Goal: Use online tool/utility: Utilize a website feature to perform a specific function

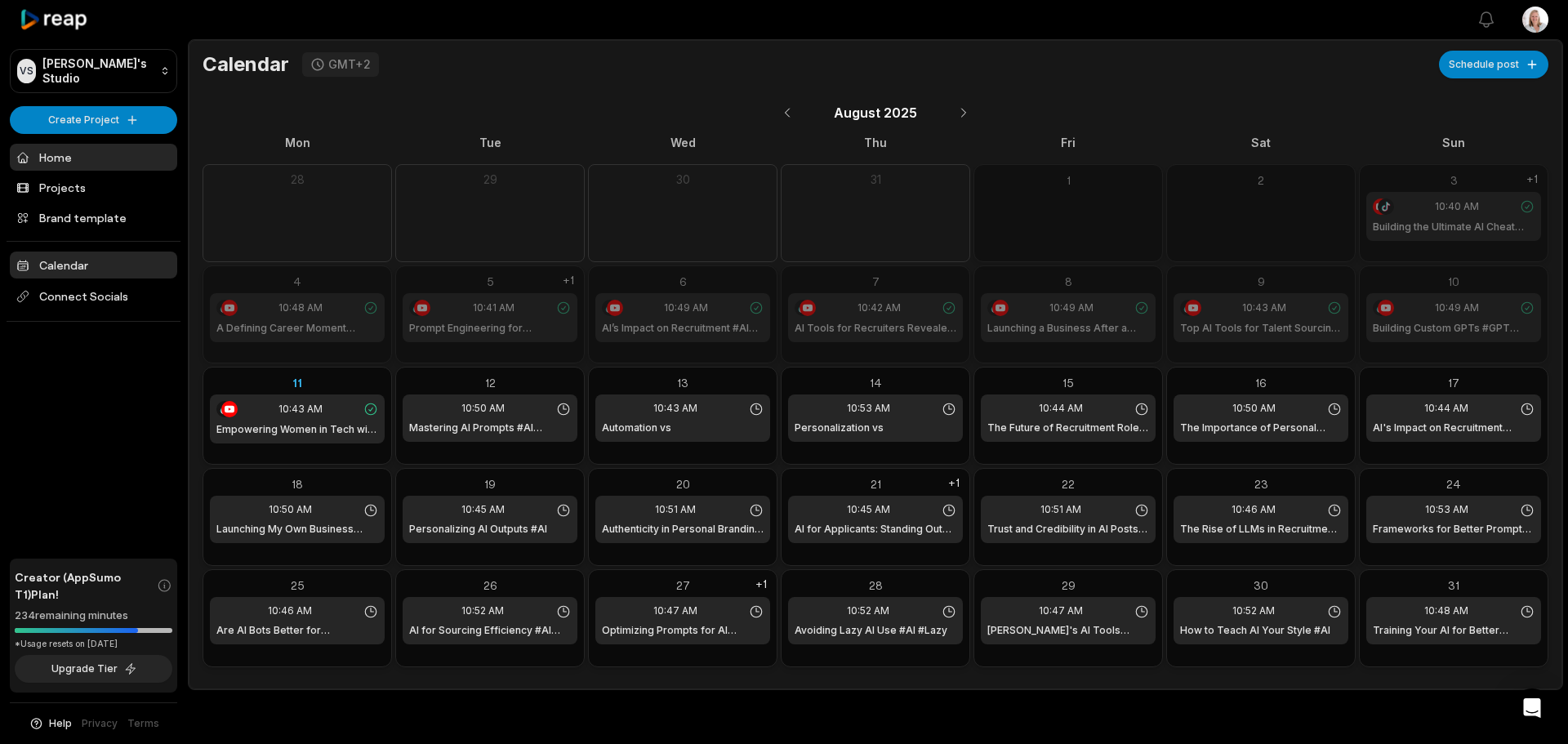
click at [67, 160] on link "Home" at bounding box center [94, 157] width 167 height 27
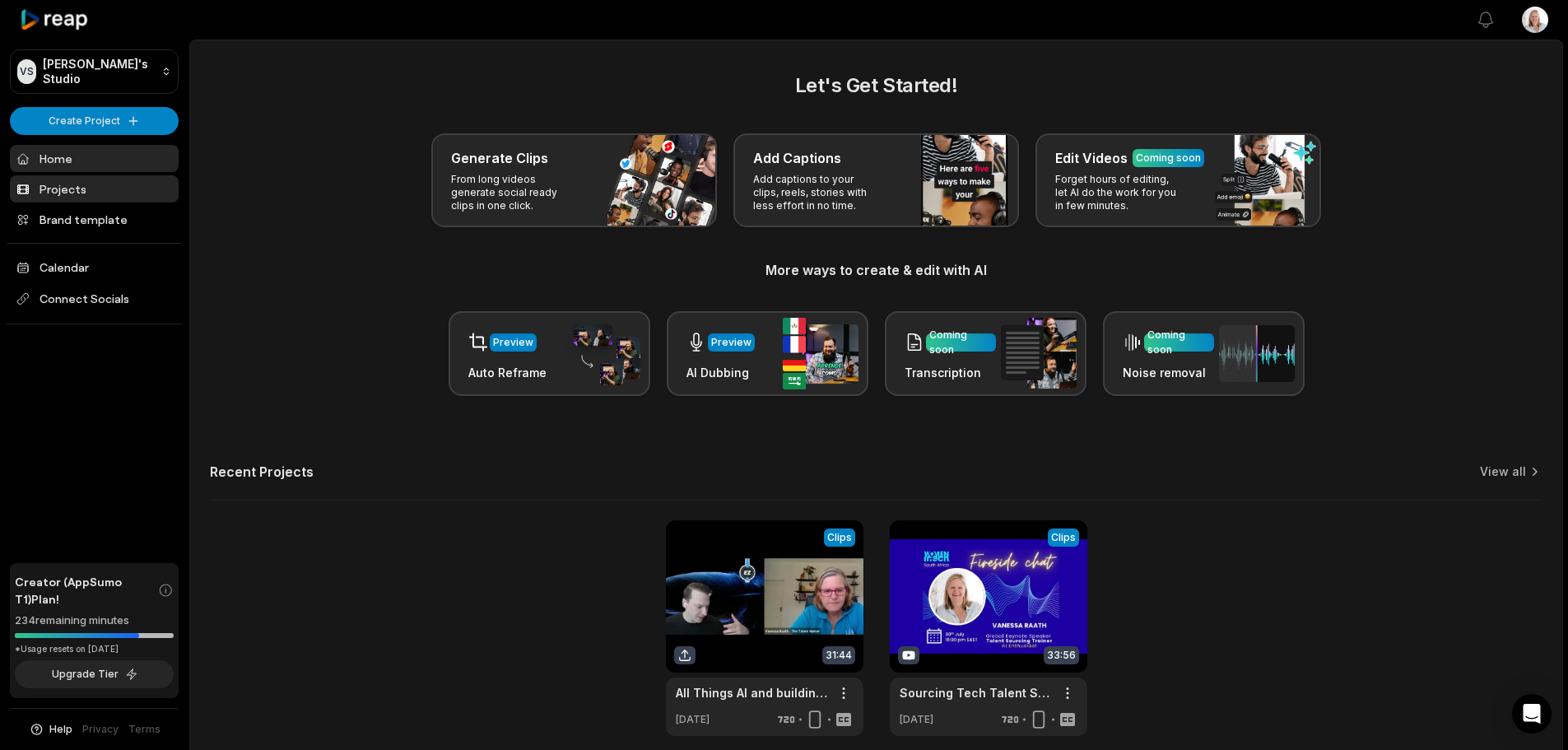
click at [71, 195] on link "Projects" at bounding box center [94, 189] width 169 height 27
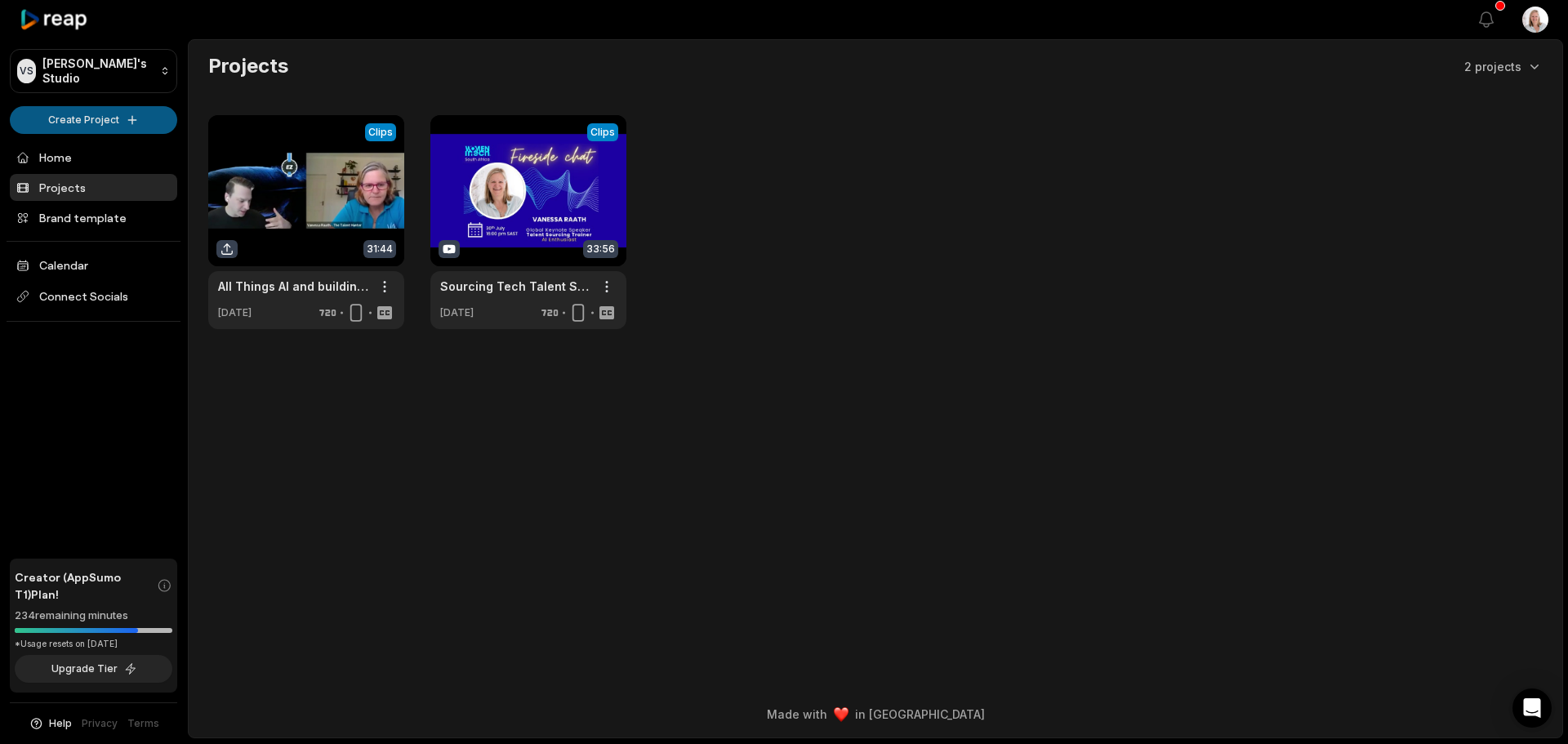
click at [91, 118] on html "VS [PERSON_NAME]'s Studio Create Project Home Projects Brand template Calendar …" at bounding box center [784, 372] width 1568 height 744
drag, startPoint x: 116, startPoint y: 121, endPoint x: 137, endPoint y: 130, distance: 22.8
click at [116, 121] on html "VS [PERSON_NAME]'s Studio Create Project Home Projects Brand template Calendar …" at bounding box center [784, 372] width 1568 height 744
click at [94, 122] on html "VS [PERSON_NAME]'s Studio Create Project Home Projects Brand template Calendar …" at bounding box center [784, 372] width 1568 height 744
click at [89, 152] on link "Create Clips" at bounding box center [94, 153] width 160 height 27
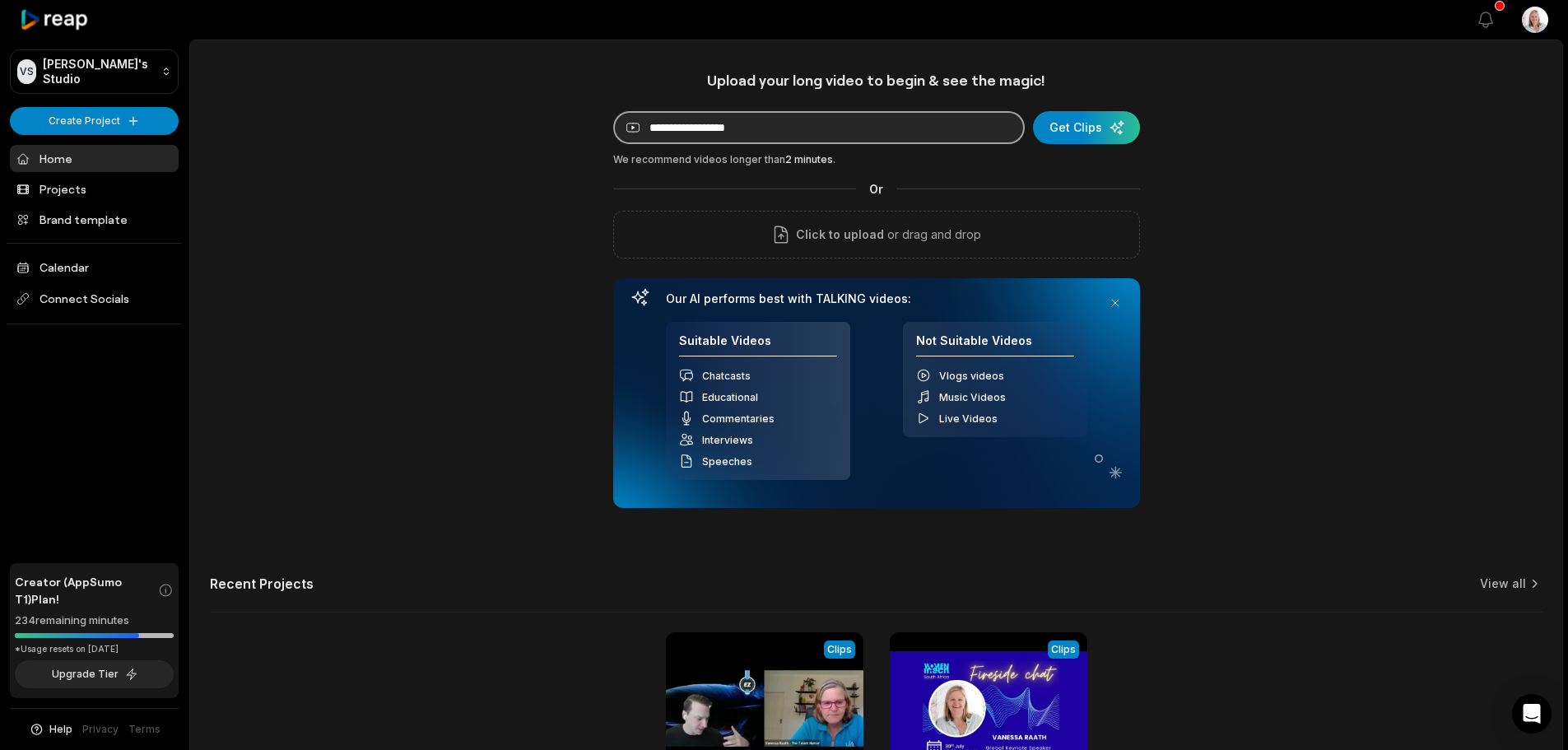
paste input "**********"
type input "**********"
click at [1076, 131] on div "submit" at bounding box center [1086, 127] width 107 height 33
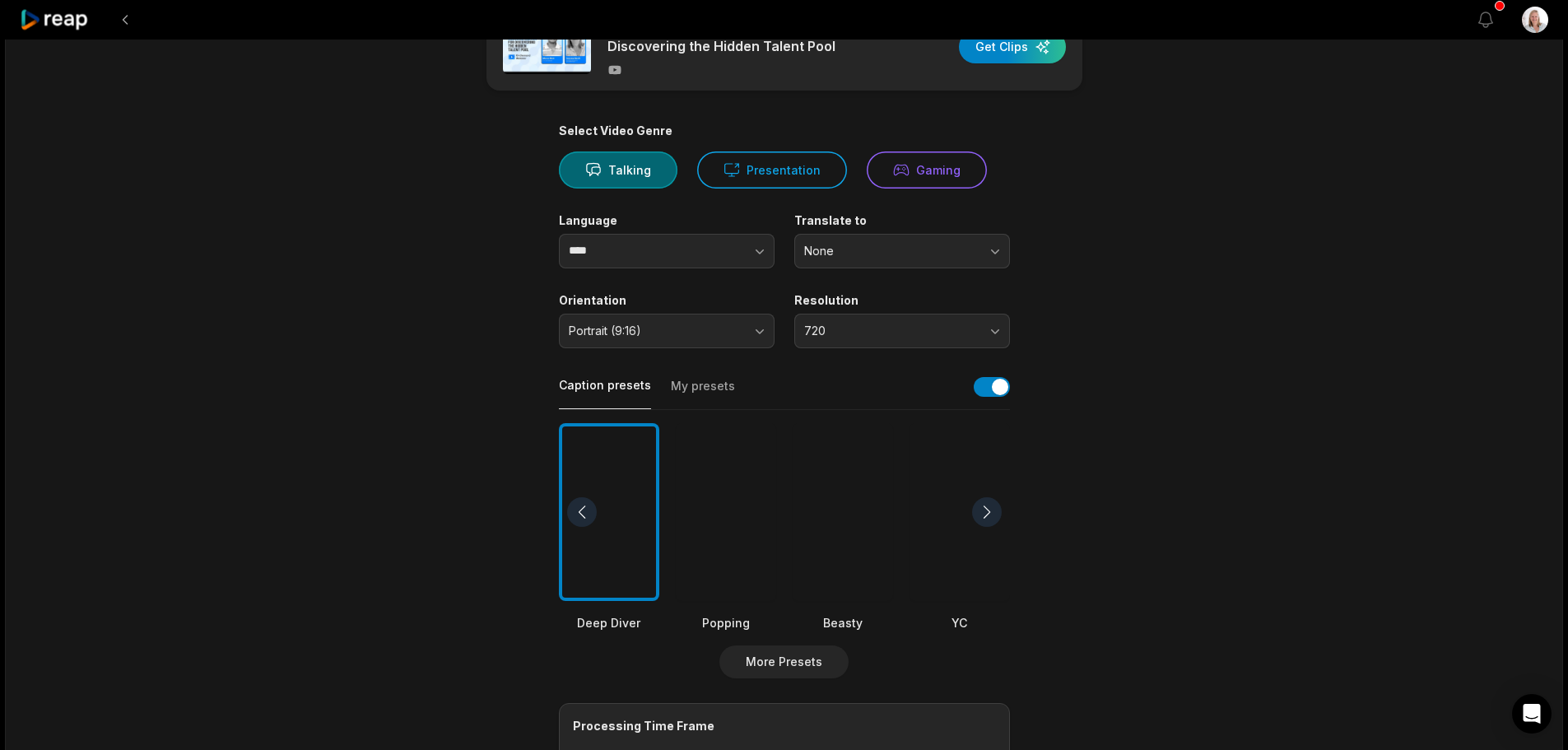
scroll to position [83, 0]
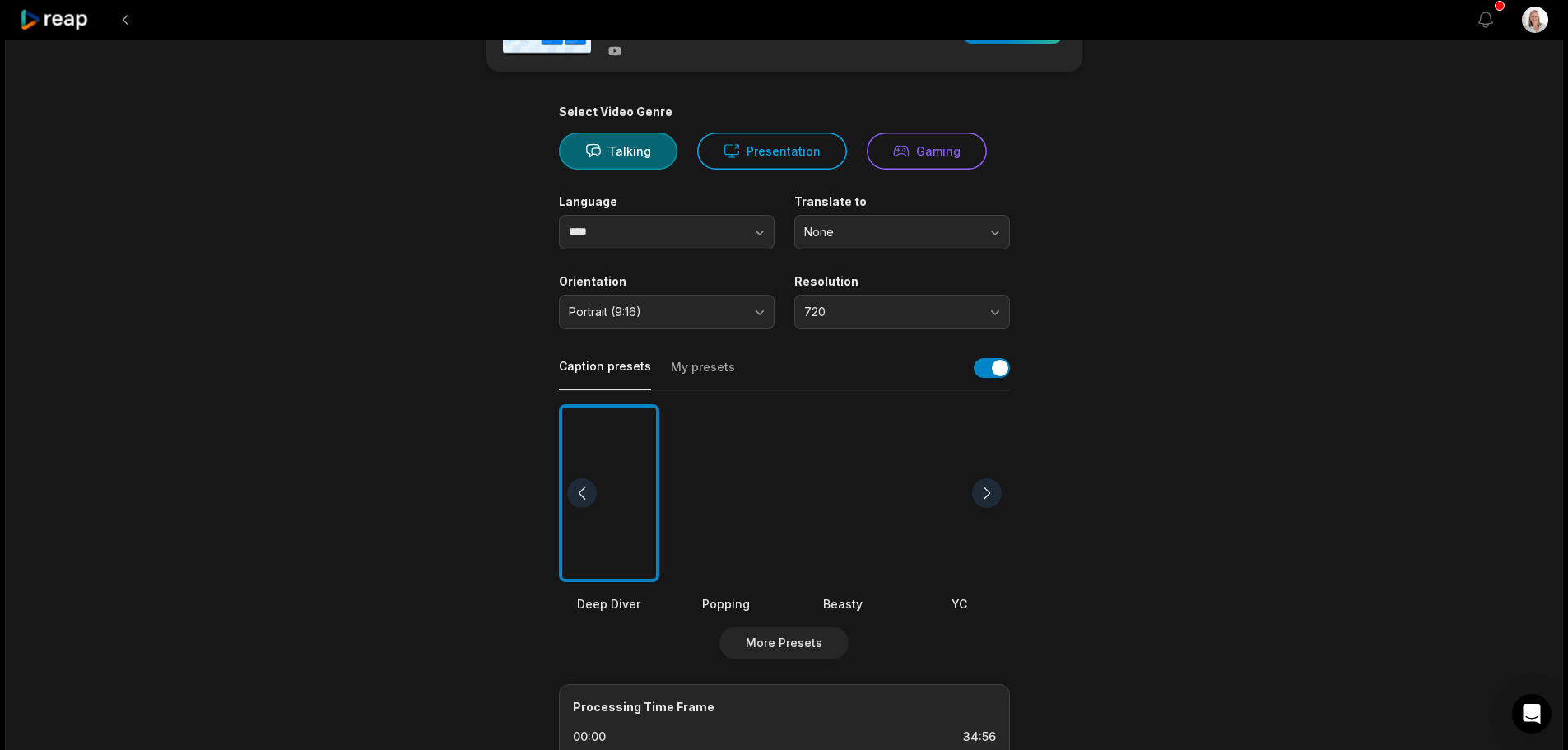
click at [688, 371] on button "My presets" at bounding box center [703, 374] width 64 height 31
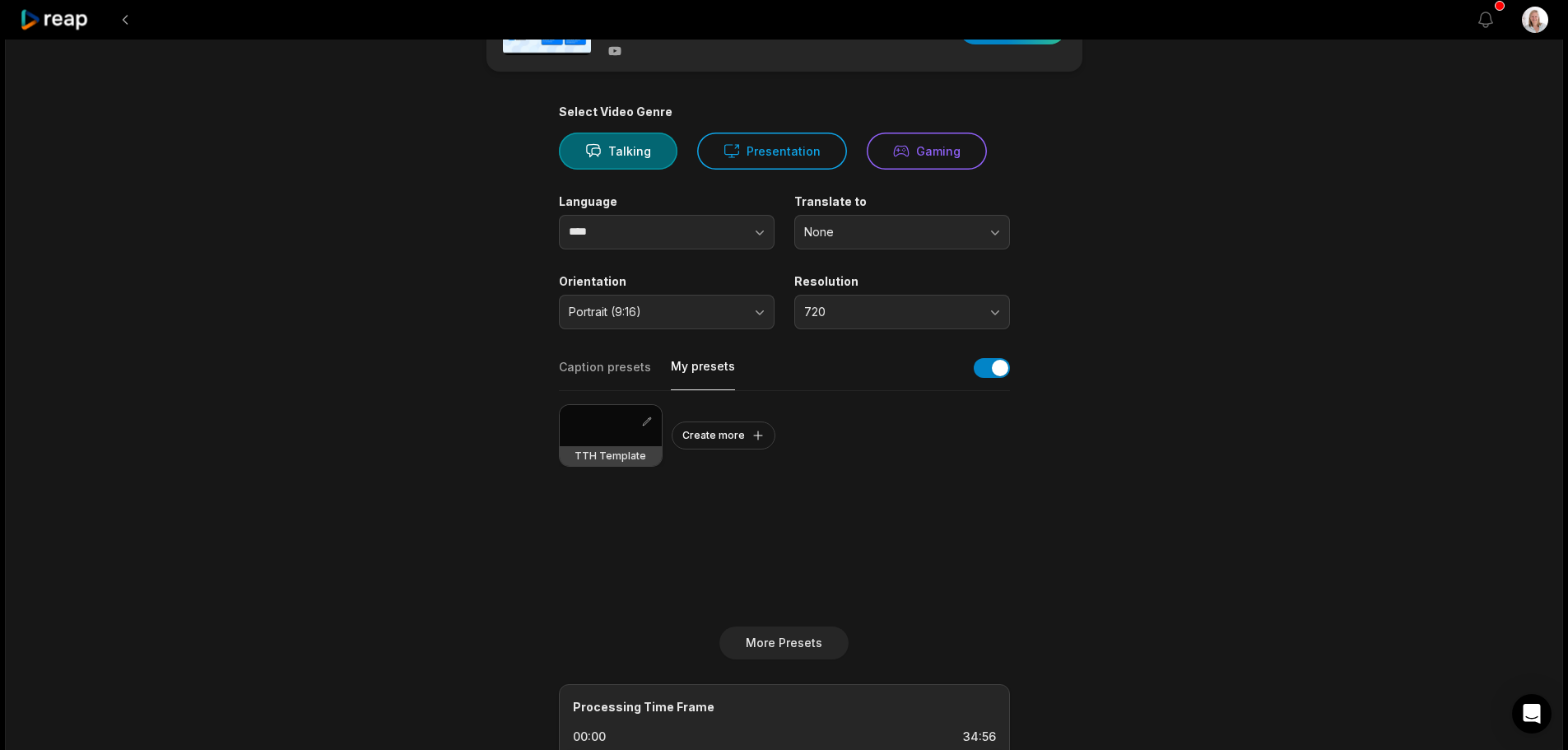
click at [618, 453] on h3 "TTH Template" at bounding box center [610, 456] width 72 height 13
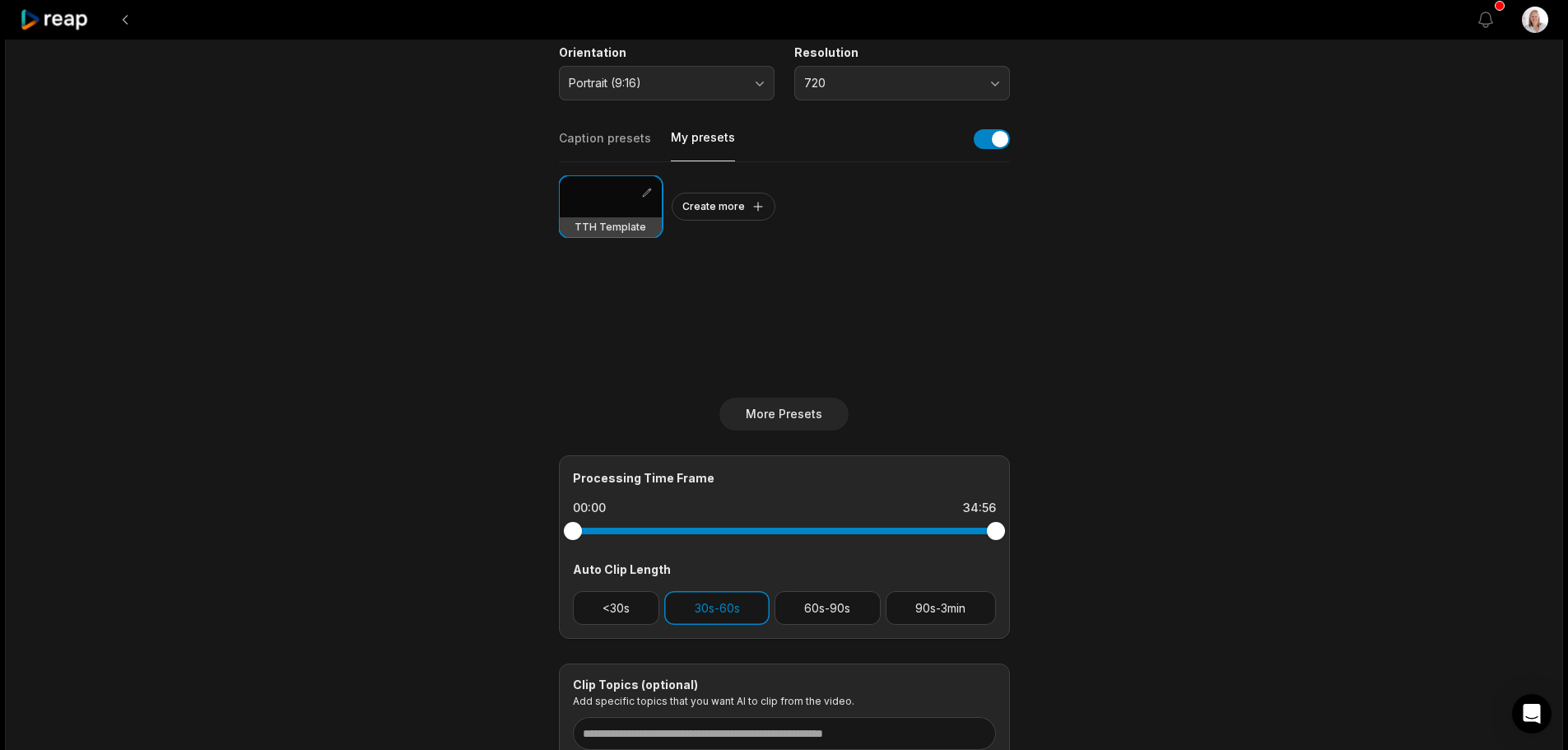
scroll to position [329, 0]
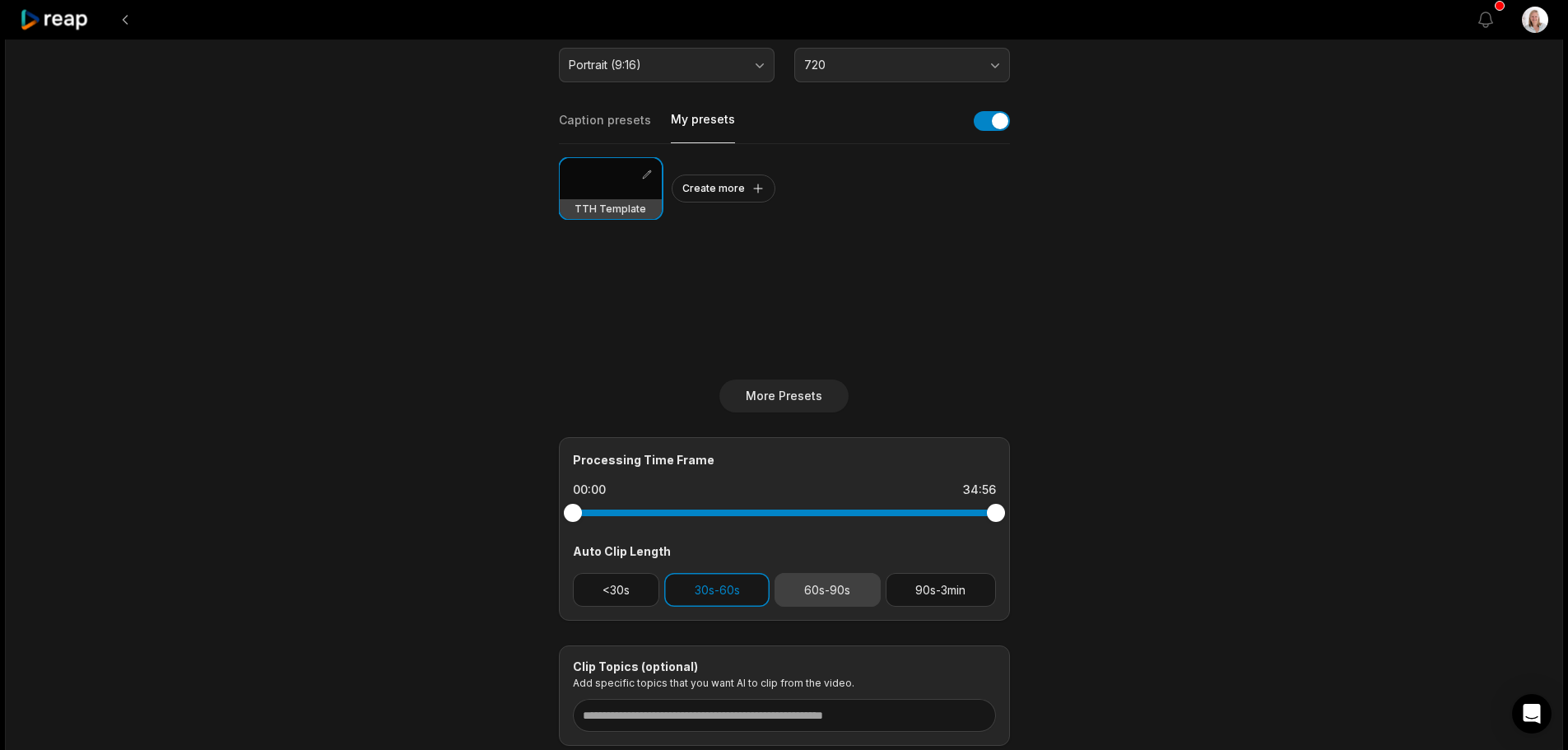
click at [821, 590] on button "60s-90s" at bounding box center [827, 590] width 106 height 34
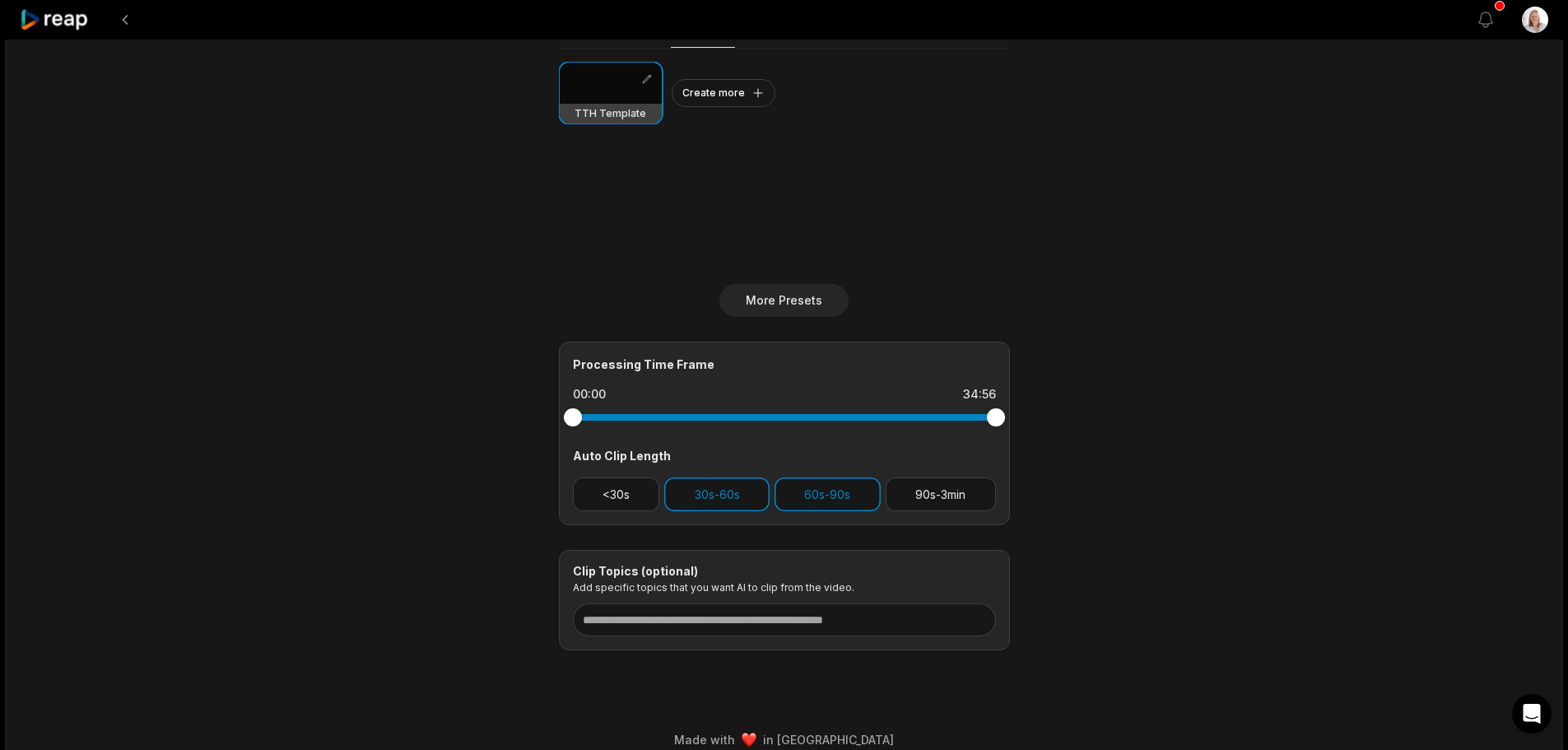
scroll to position [444, 0]
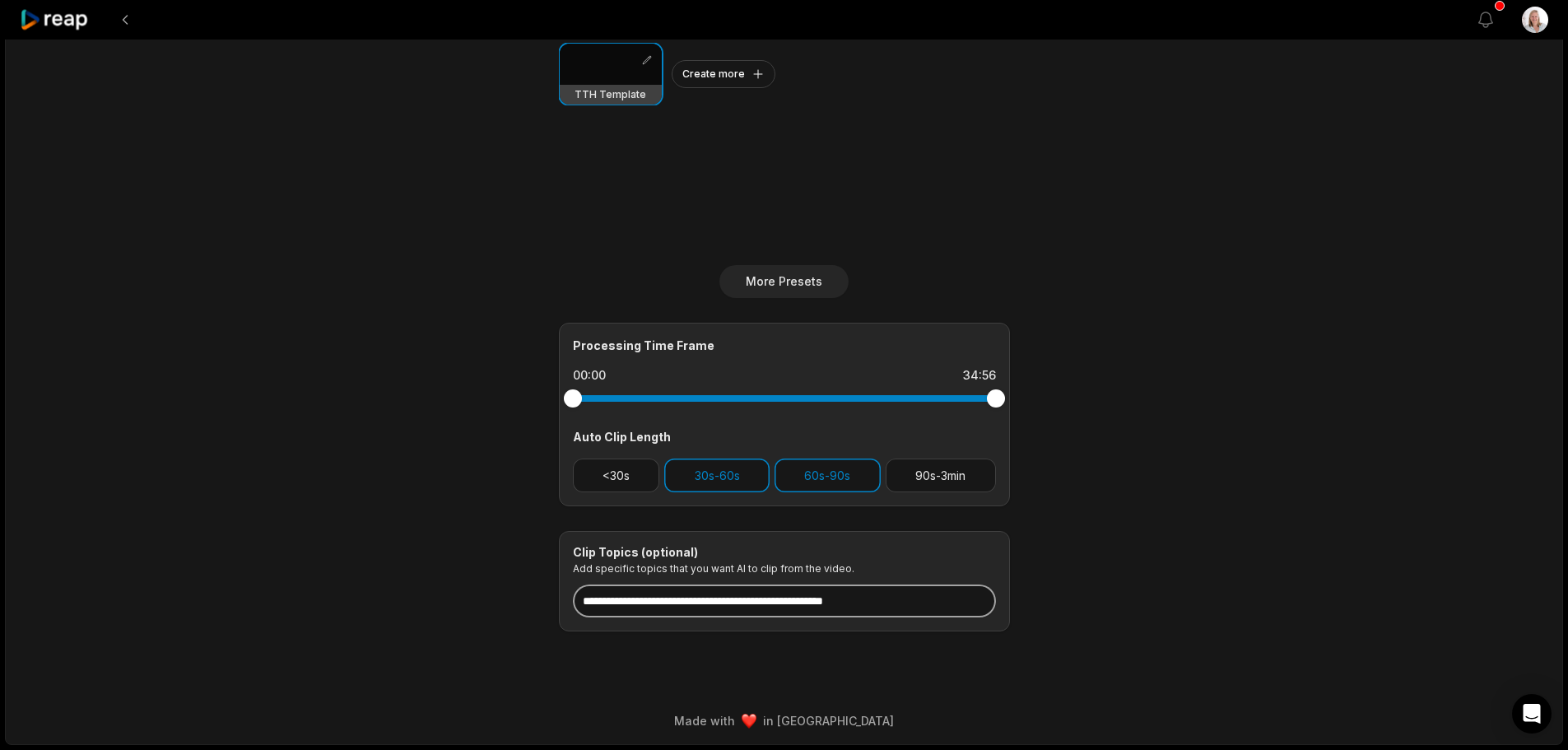
click at [762, 599] on input at bounding box center [784, 601] width 423 height 33
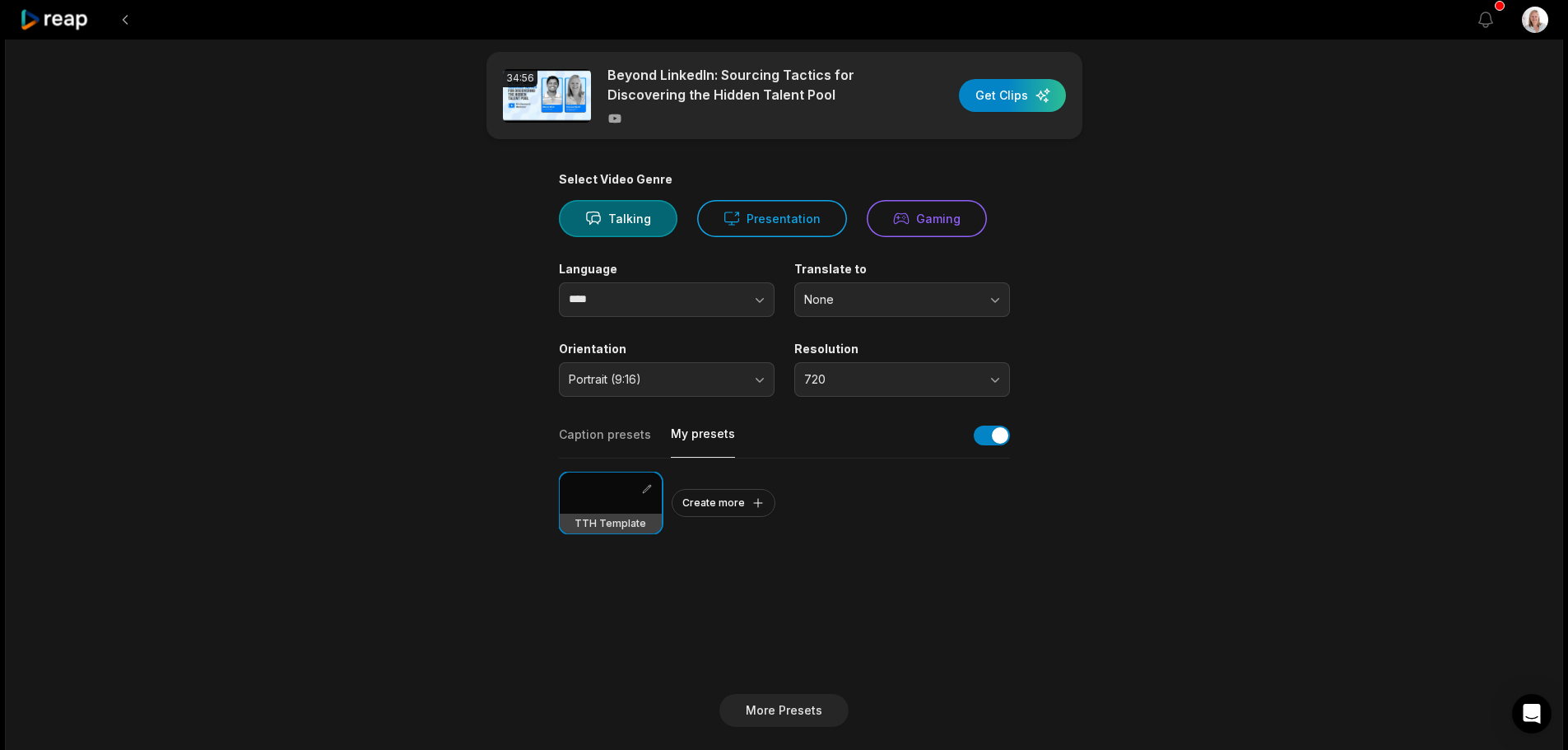
scroll to position [0, 0]
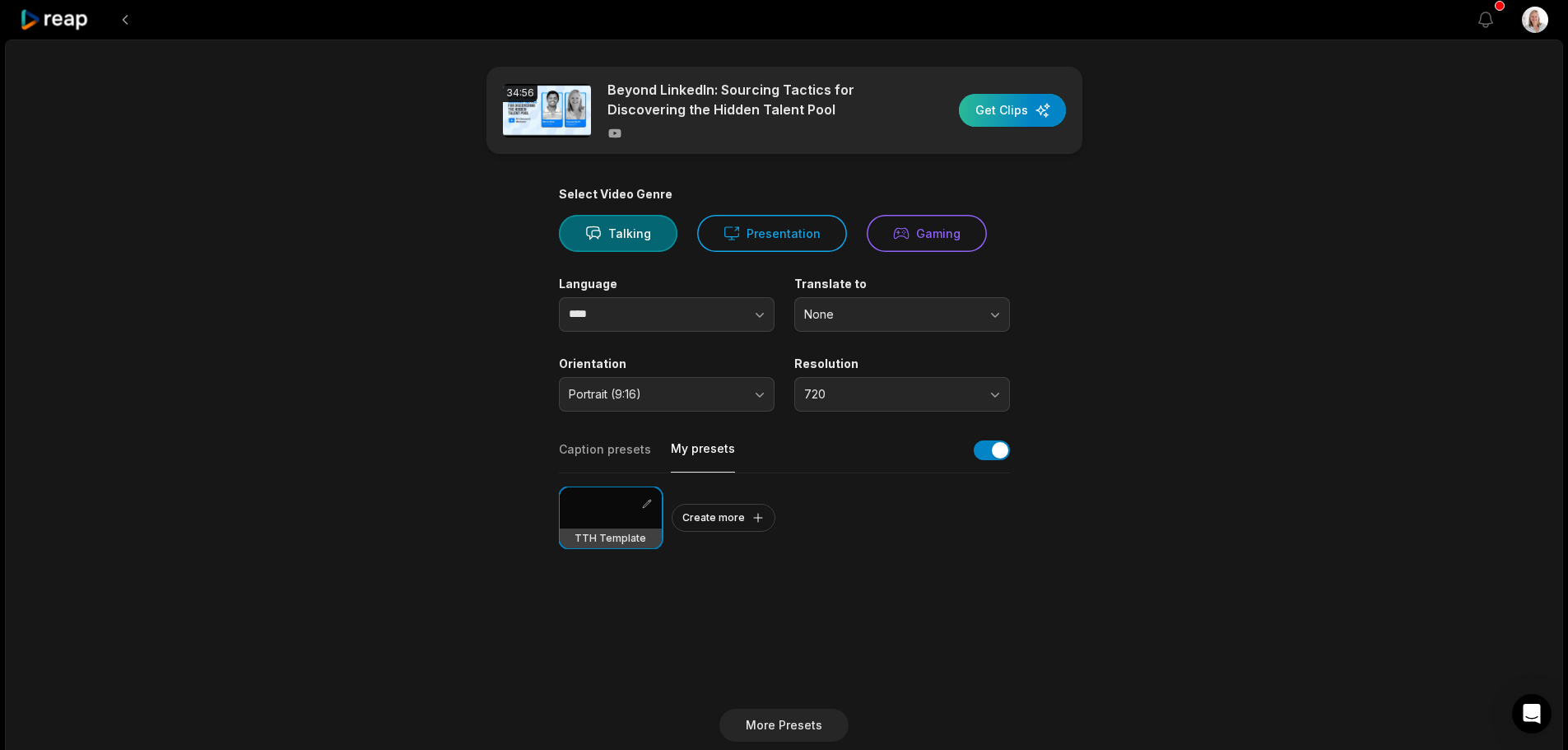
type input "**********"
click at [1012, 114] on div "button" at bounding box center [1012, 110] width 107 height 33
